Goal: Task Accomplishment & Management: Use online tool/utility

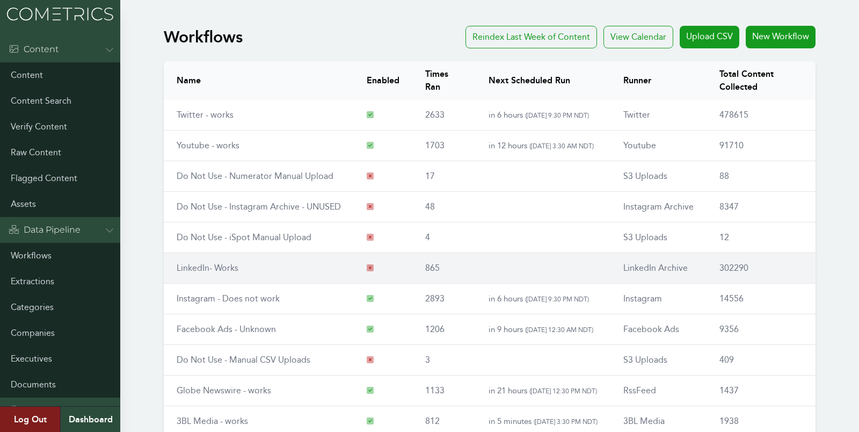
click at [195, 265] on link "LinkedIn- Works" at bounding box center [208, 267] width 62 height 10
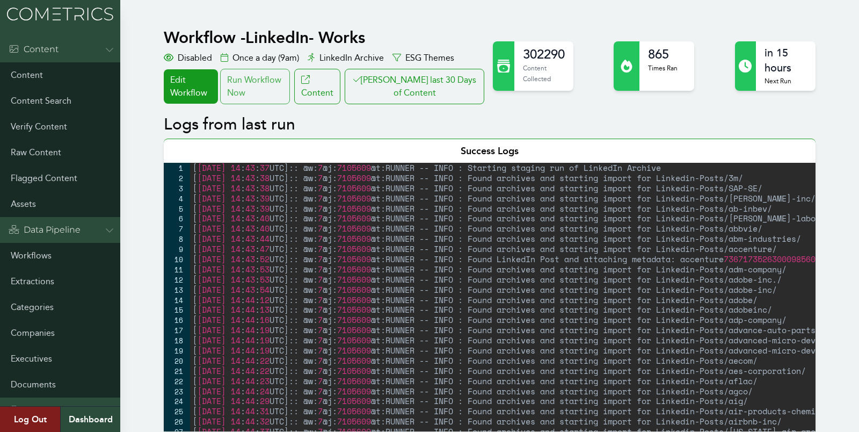
click at [286, 86] on div "Run Workflow Now" at bounding box center [255, 86] width 70 height 35
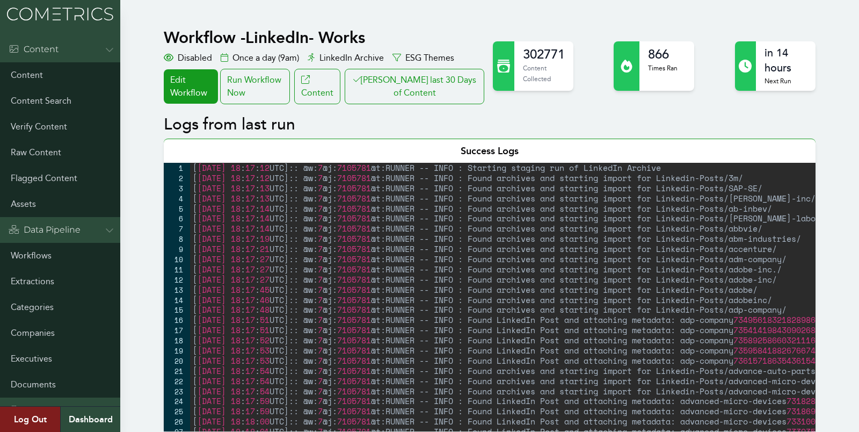
click at [480, 90] on button "[PERSON_NAME] last 30 Days of Content" at bounding box center [415, 86] width 140 height 35
